Goal: Find specific page/section: Find specific page/section

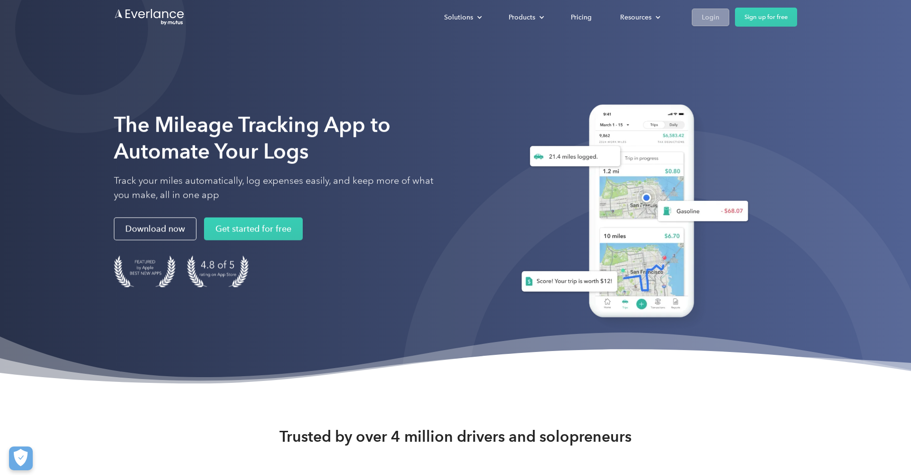
click at [435, 17] on div "Login" at bounding box center [711, 17] width 18 height 12
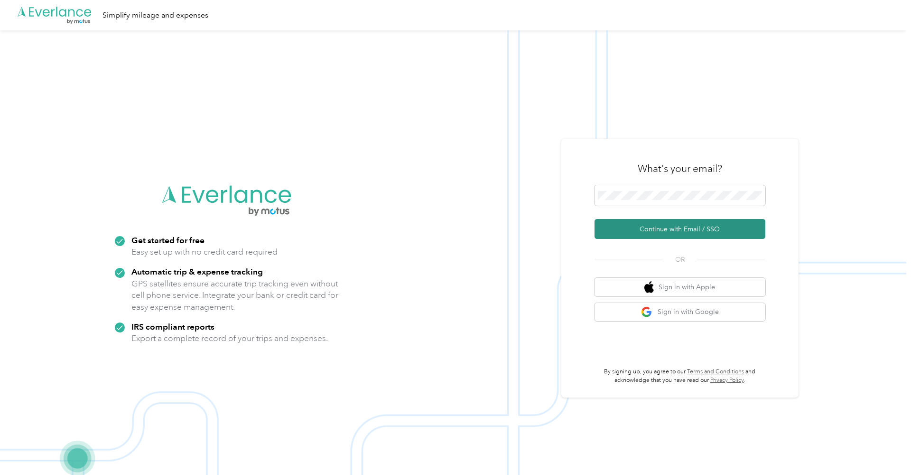
click at [677, 234] on button "Continue with Email / SSO" at bounding box center [680, 229] width 171 height 20
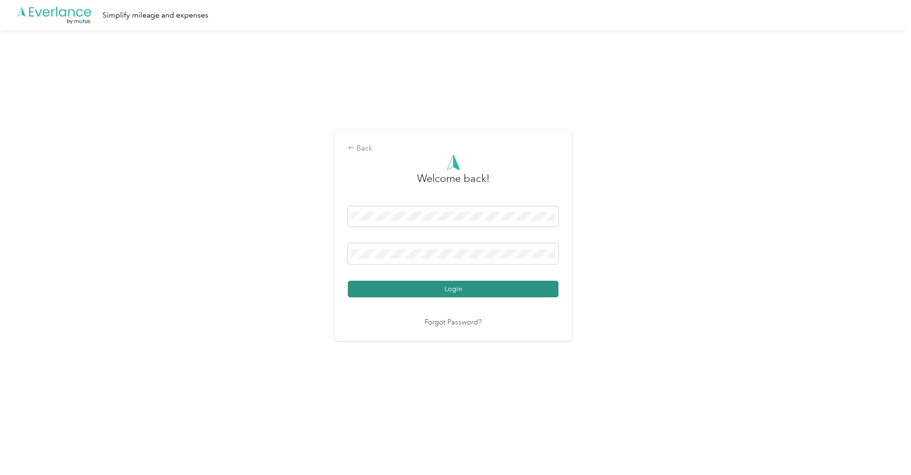
click at [466, 287] on button "Login" at bounding box center [453, 288] width 211 height 17
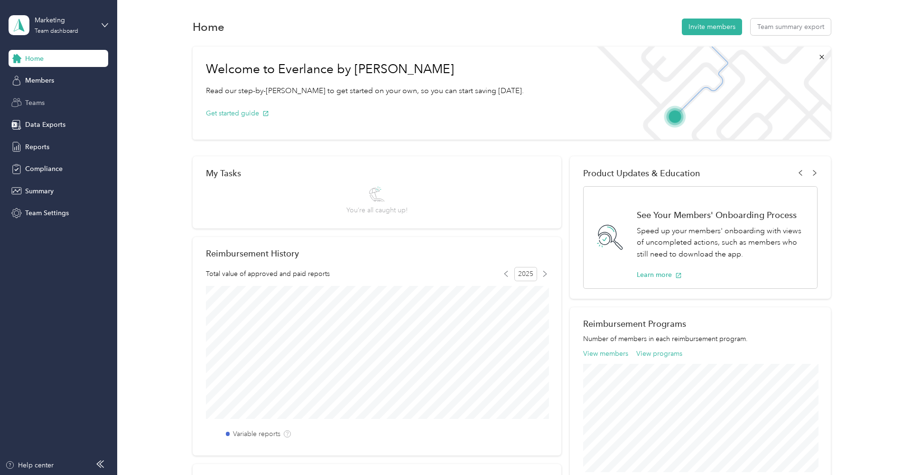
click at [40, 98] on span "Teams" at bounding box center [34, 103] width 19 height 10
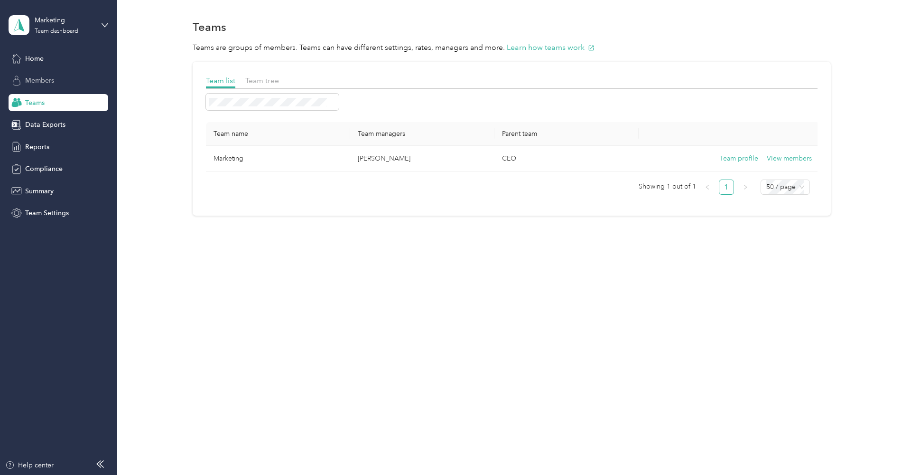
click at [40, 78] on span "Members" at bounding box center [39, 80] width 29 height 10
